Goal: Task Accomplishment & Management: Complete application form

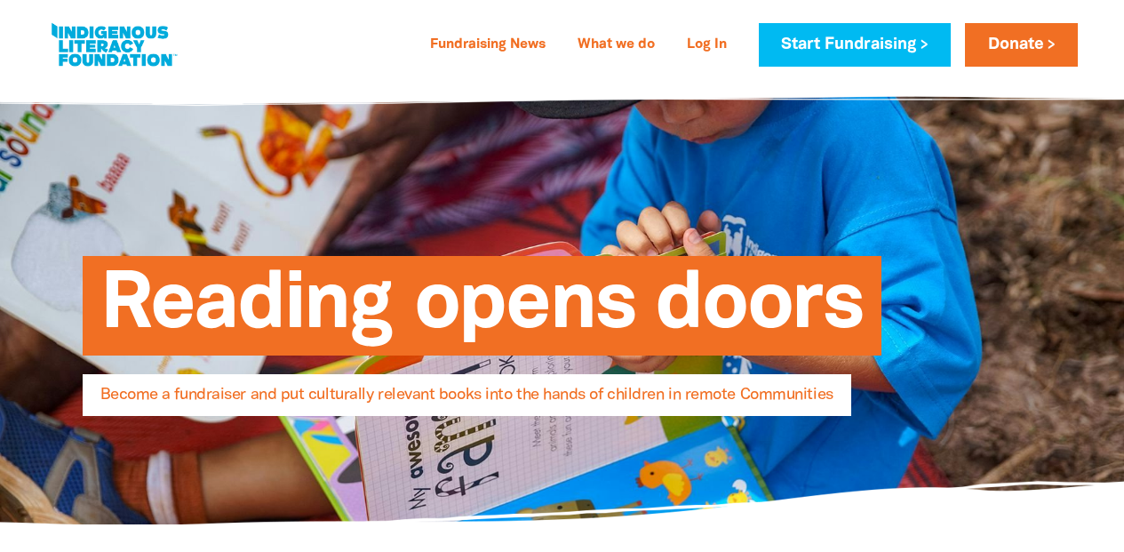
select select "AU"
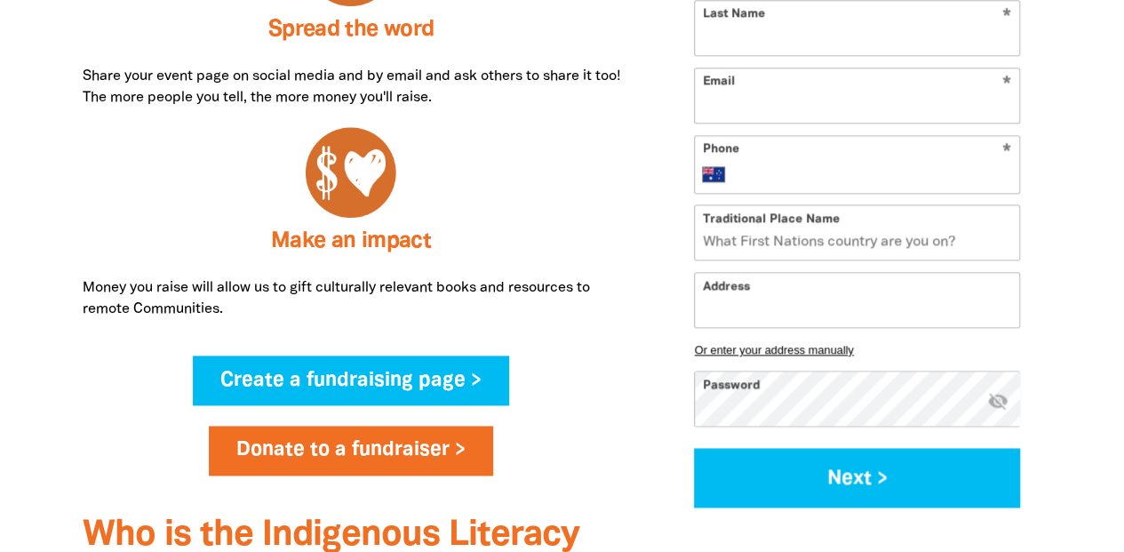
scroll to position [1016, 0]
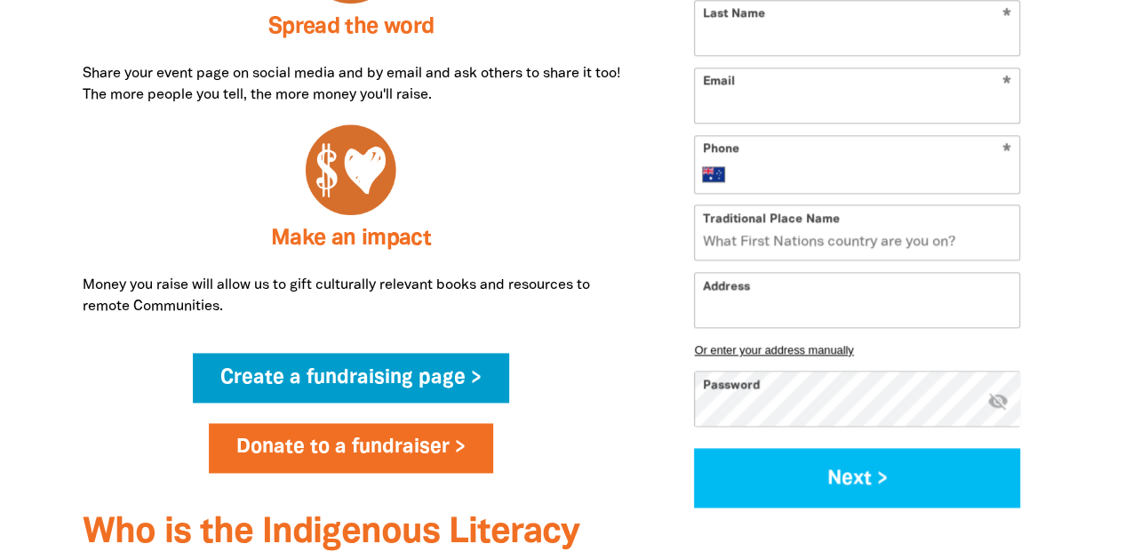
click at [352, 374] on link "Create a fundraising page >" at bounding box center [351, 378] width 316 height 50
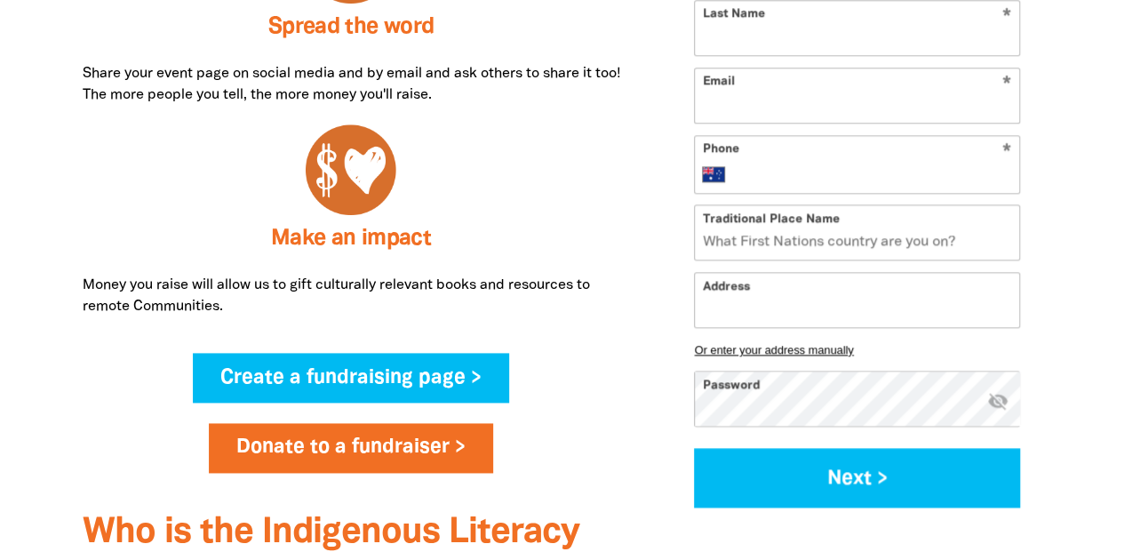
select select "AU"
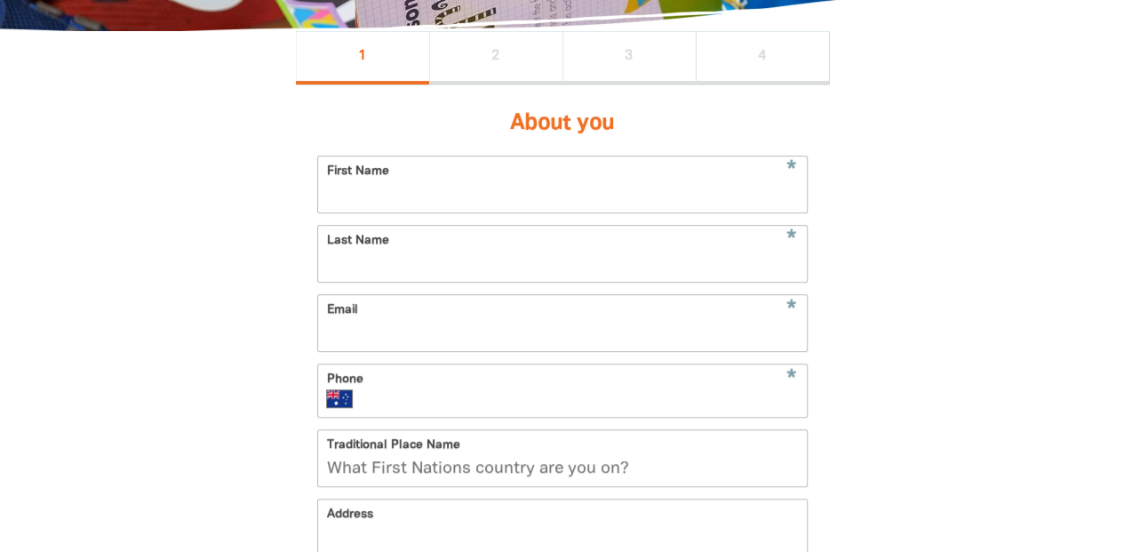
scroll to position [379, 0]
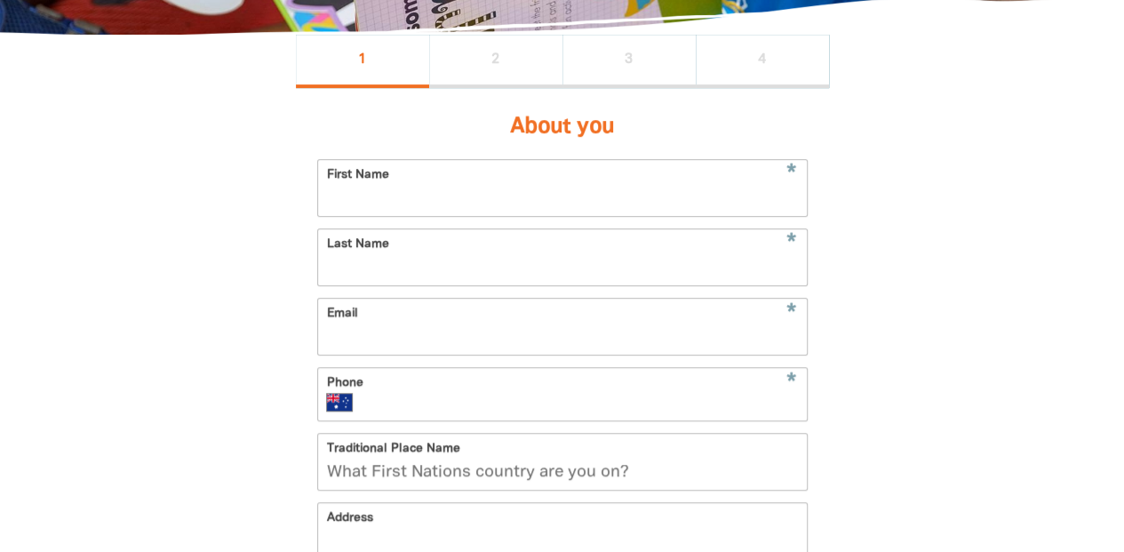
click at [363, 216] on input "First Name" at bounding box center [562, 188] width 489 height 56
type input "Unity College"
click at [363, 337] on input "Email" at bounding box center [562, 327] width 489 height 56
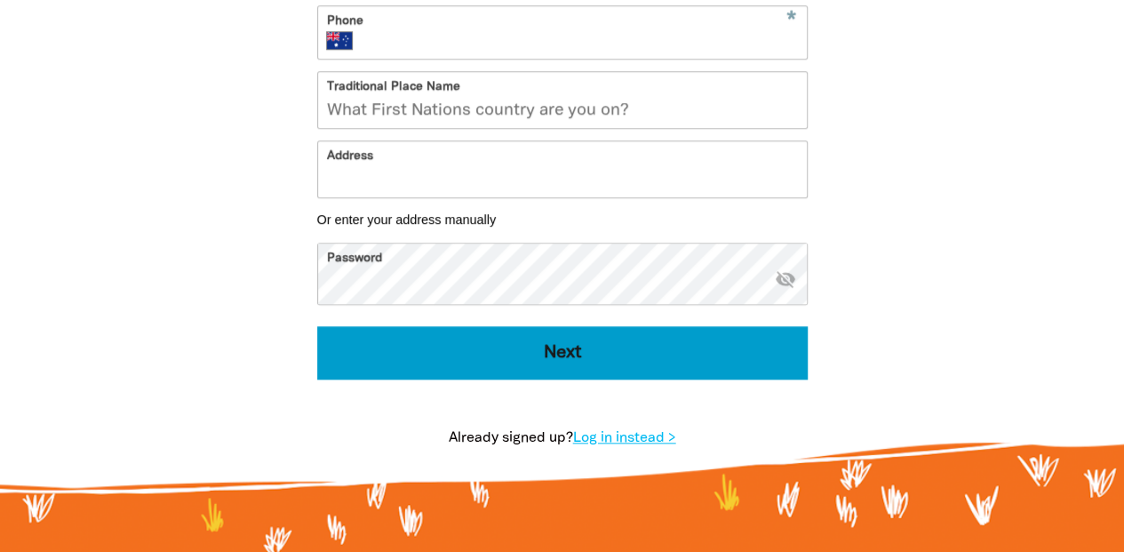
click at [399, 376] on button "Next" at bounding box center [562, 352] width 490 height 53
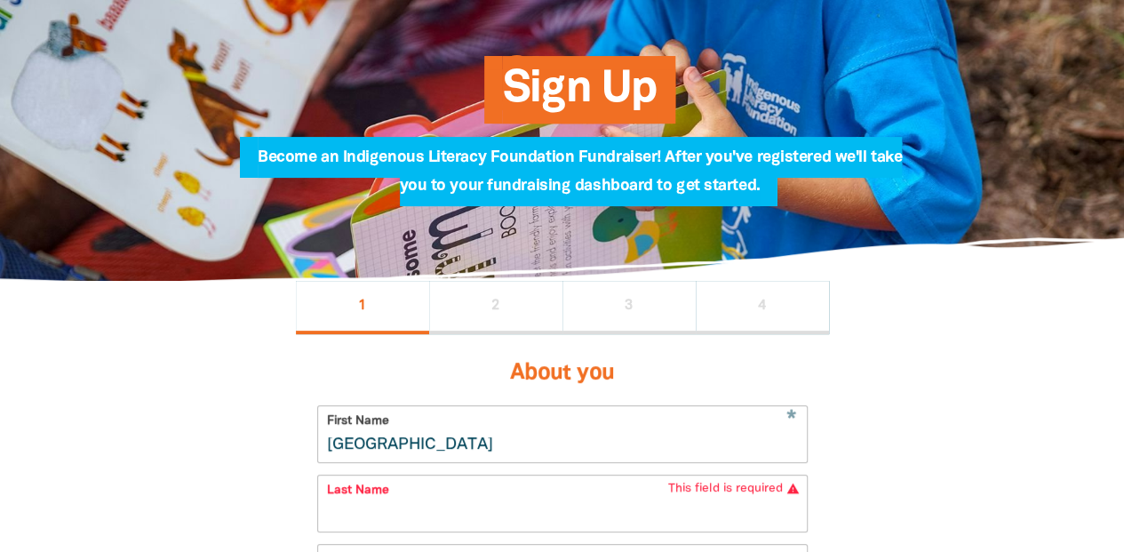
scroll to position [0, 0]
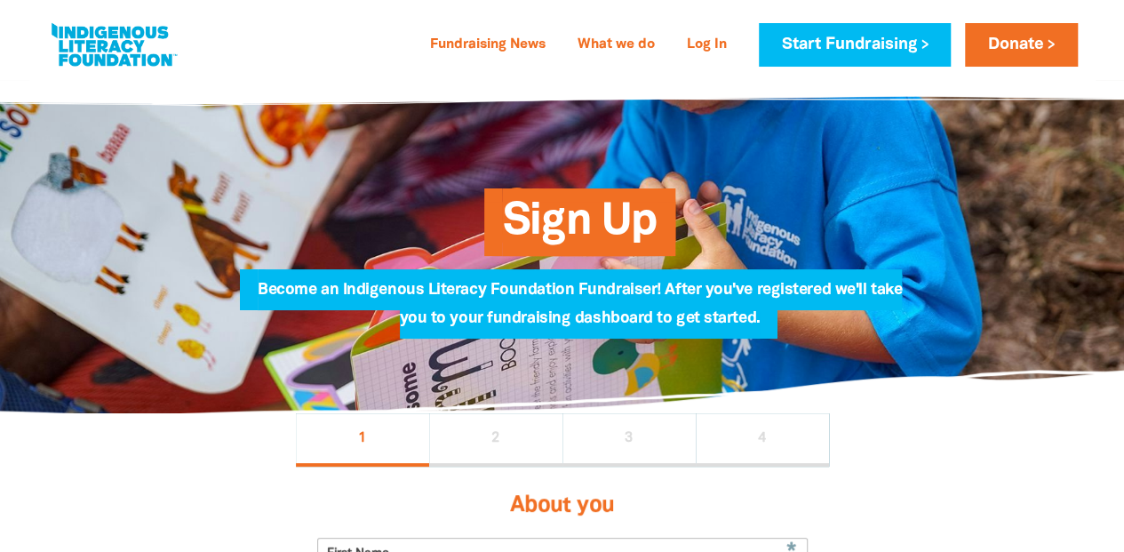
click at [135, 43] on link at bounding box center [113, 45] width 133 height 54
select select "AU"
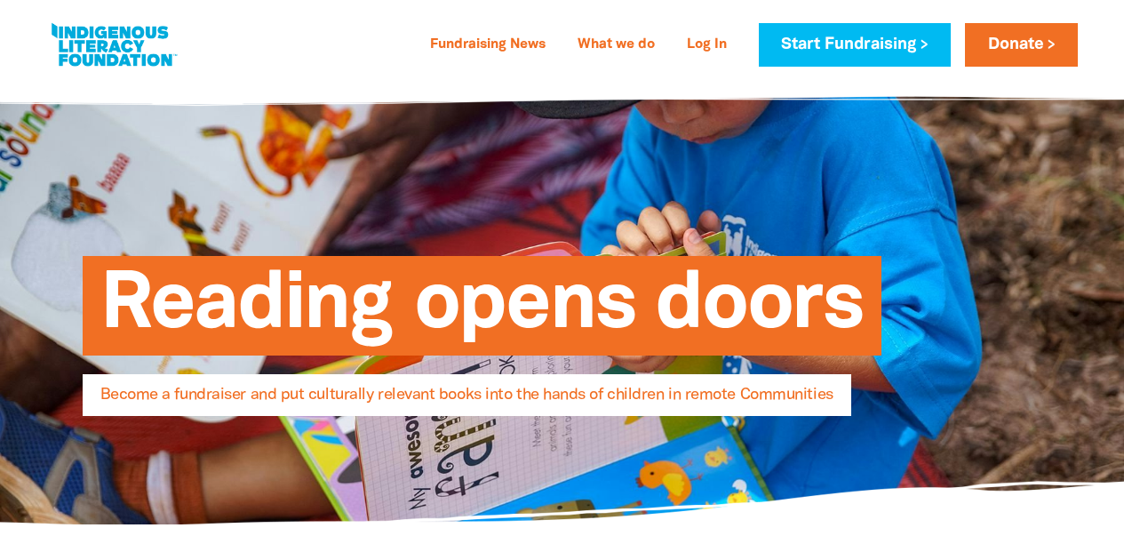
select select "AU"
